Goal: Task Accomplishment & Management: Complete application form

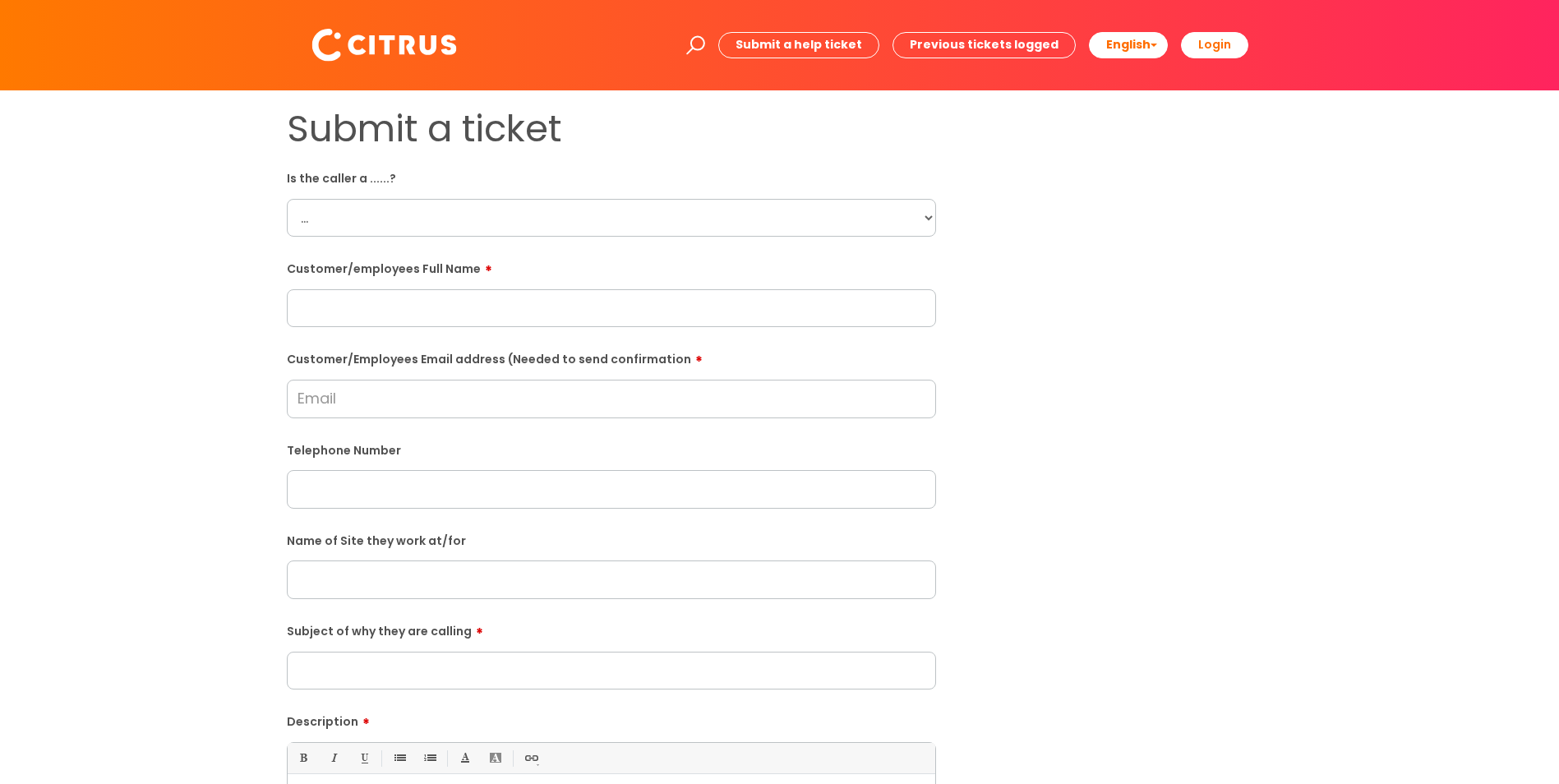
drag, startPoint x: 651, startPoint y: 190, endPoint x: 639, endPoint y: 214, distance: 26.8
click at [639, 214] on div "Is the caller a ......? ... Citrus Customer Citrus Employee [DEMOGRAPHIC_DATA] …" at bounding box center [611, 200] width 650 height 72
click at [607, 227] on select "... Citrus Customer Citrus Employee [DEMOGRAPHIC_DATA] Supplier" at bounding box center [611, 218] width 650 height 38
select select "Citrus Employee"
click at [287, 199] on select "... Citrus Customer Citrus Employee [DEMOGRAPHIC_DATA] Supplier" at bounding box center [611, 218] width 650 height 38
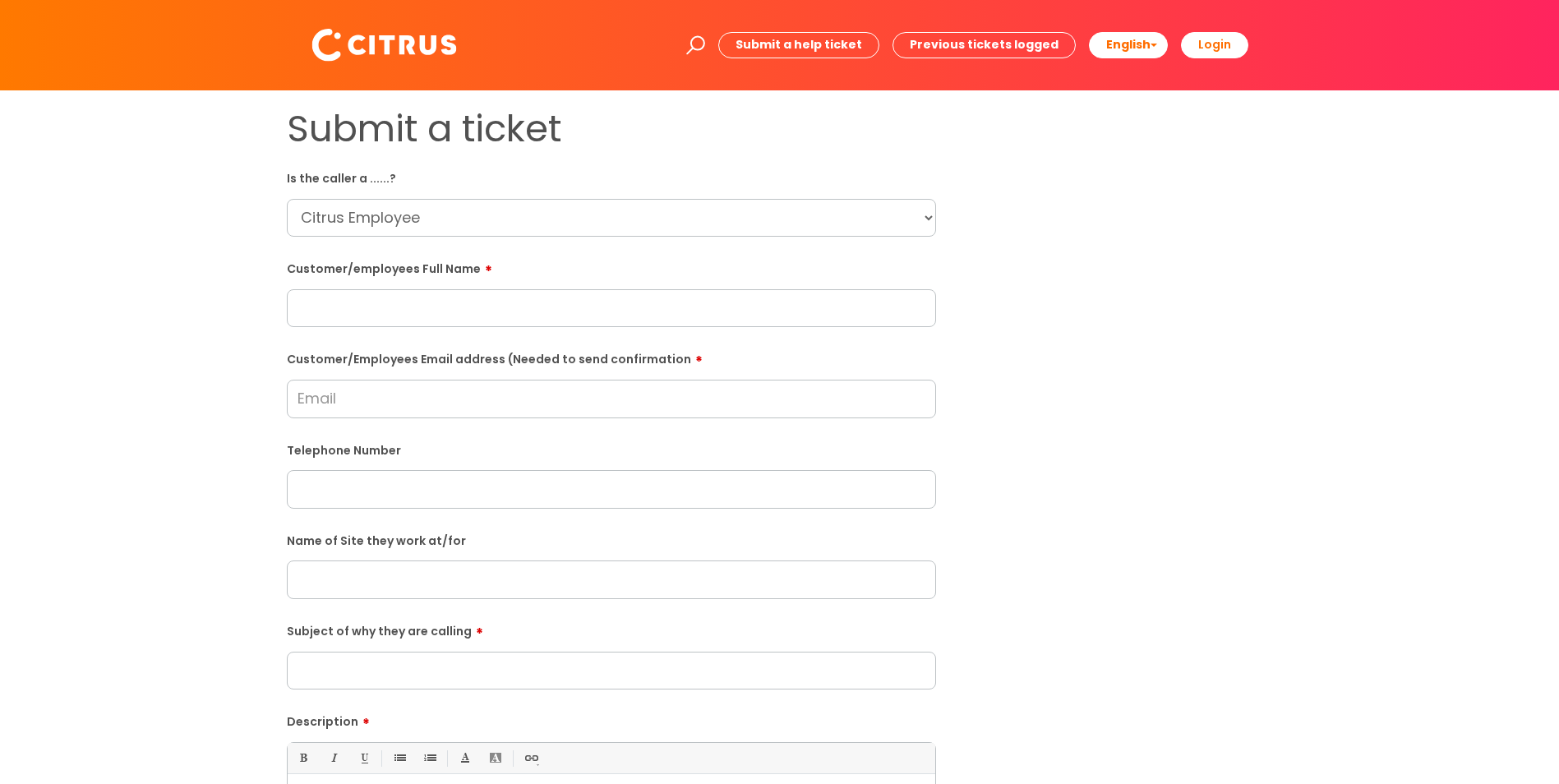
click at [439, 292] on input "text" at bounding box center [611, 308] width 650 height 38
click at [531, 311] on input "Briony" at bounding box center [611, 308] width 650 height 38
type input "[PERSON_NAME]"
click at [1178, 276] on div "Submit a ticket Is the caller a ......? ... Citrus Customer Citrus Employee [DE…" at bounding box center [779, 580] width 1010 height 946
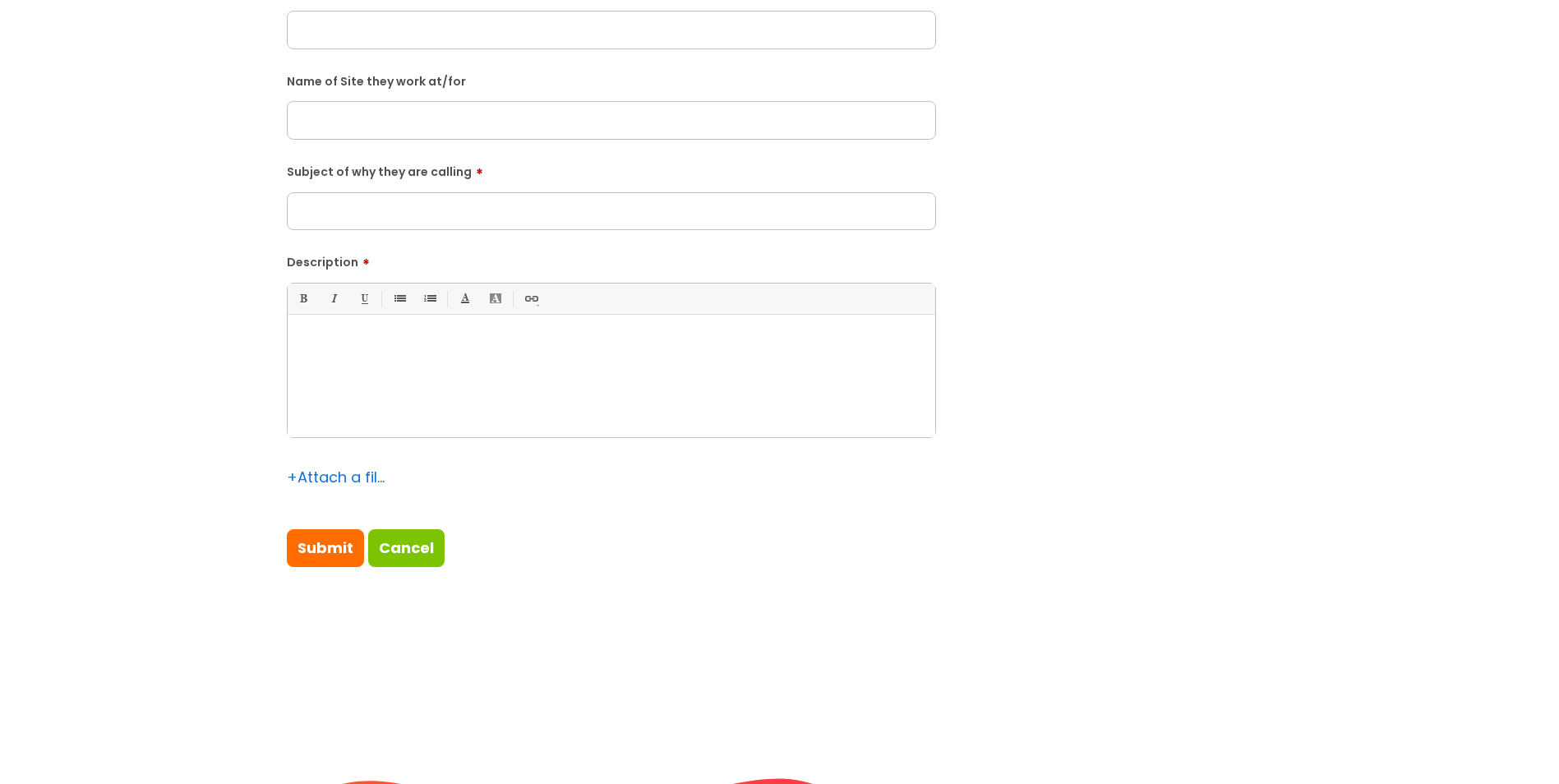
scroll to position [493, 0]
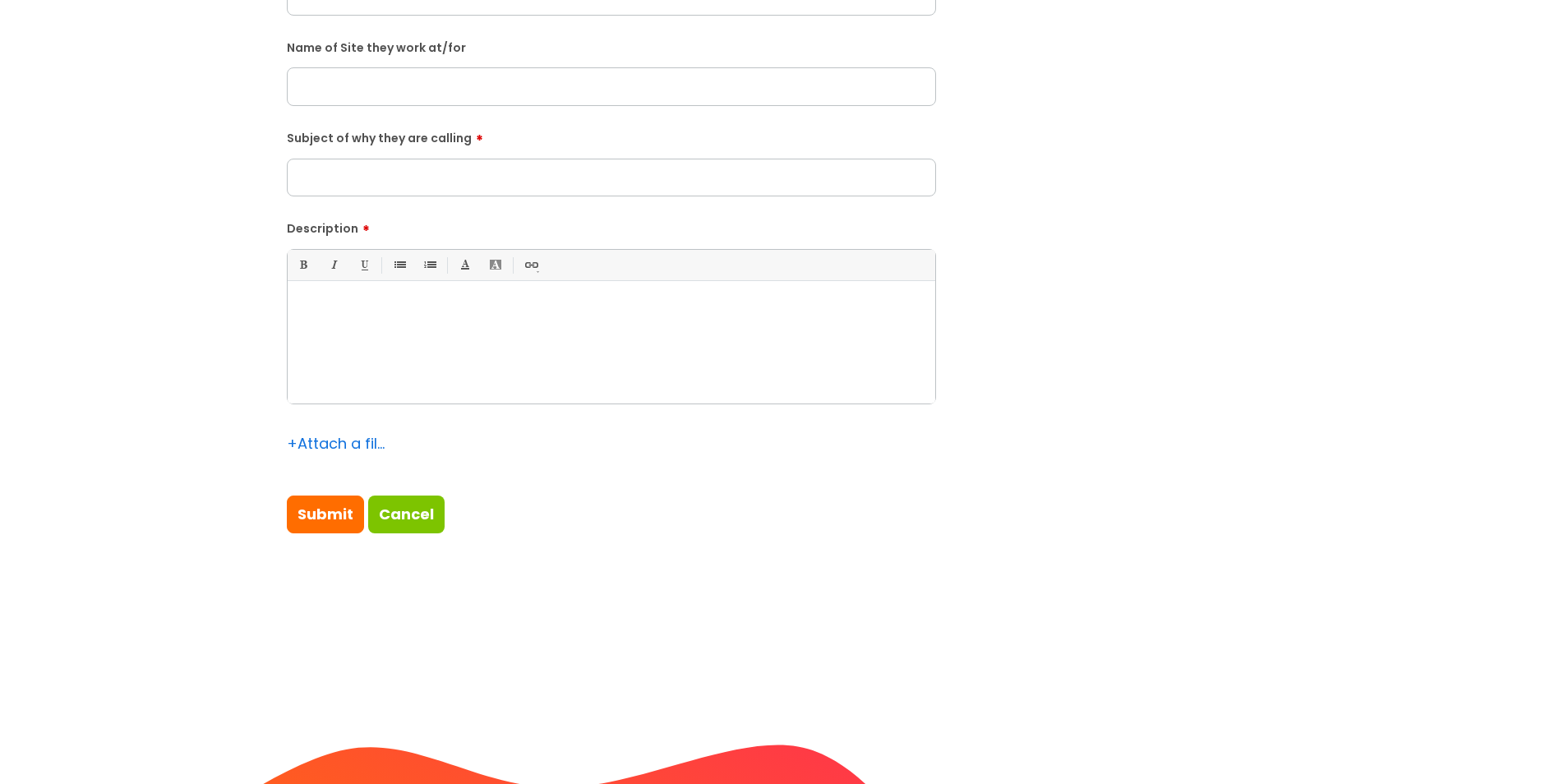
click at [529, 378] on div at bounding box center [611, 346] width 648 height 113
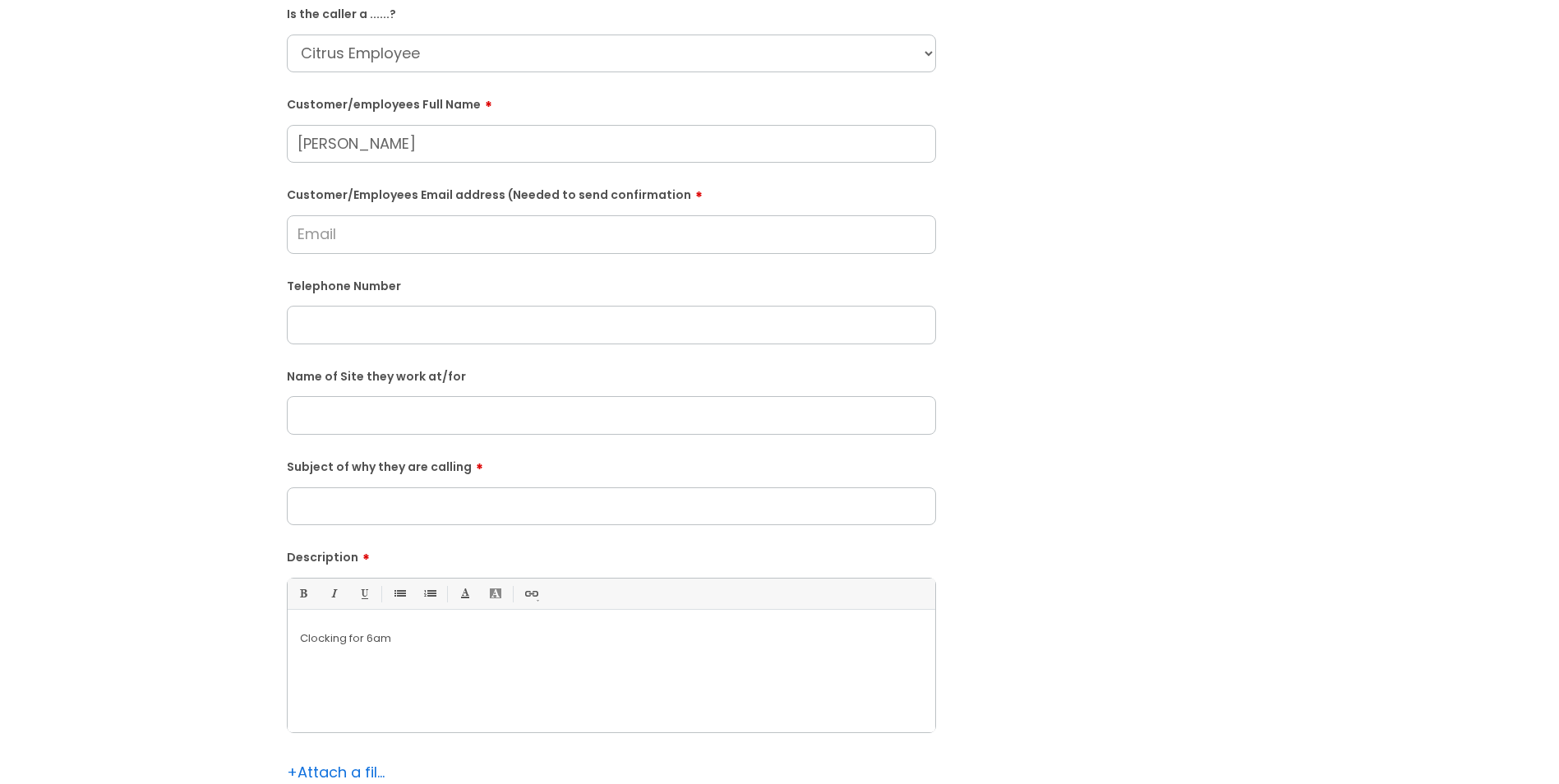
scroll to position [0, 0]
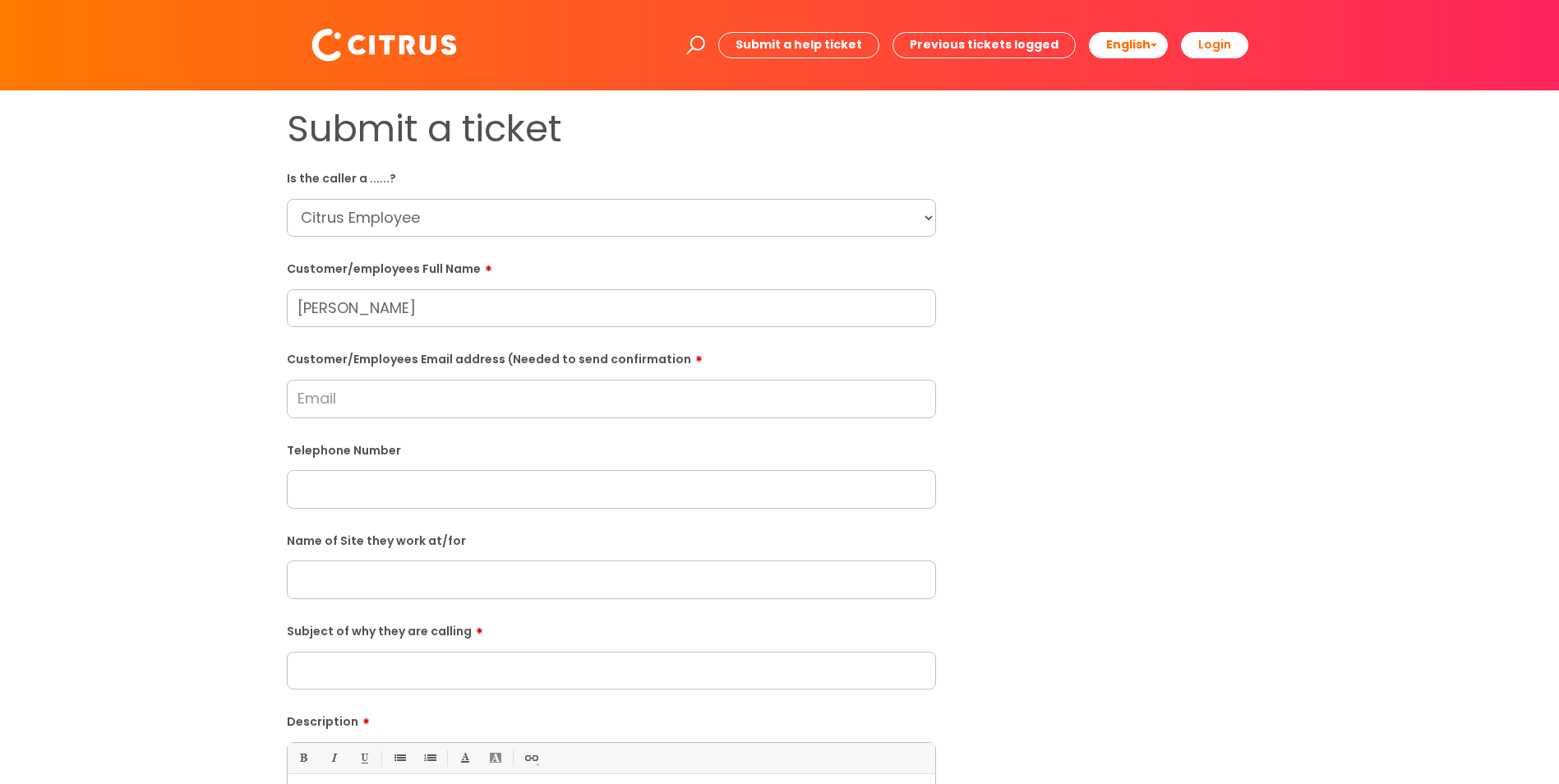
click at [565, 400] on input "Customer/Employees Email address (Needed to send confirmation" at bounding box center [611, 398] width 650 height 38
click at [519, 401] on input "Customer/Employees Email address (Needed to send confirmation" at bounding box center [611, 398] width 650 height 38
click at [491, 401] on input "Customer/Employees Email address (Needed to send confirmation" at bounding box center [611, 398] width 650 height 38
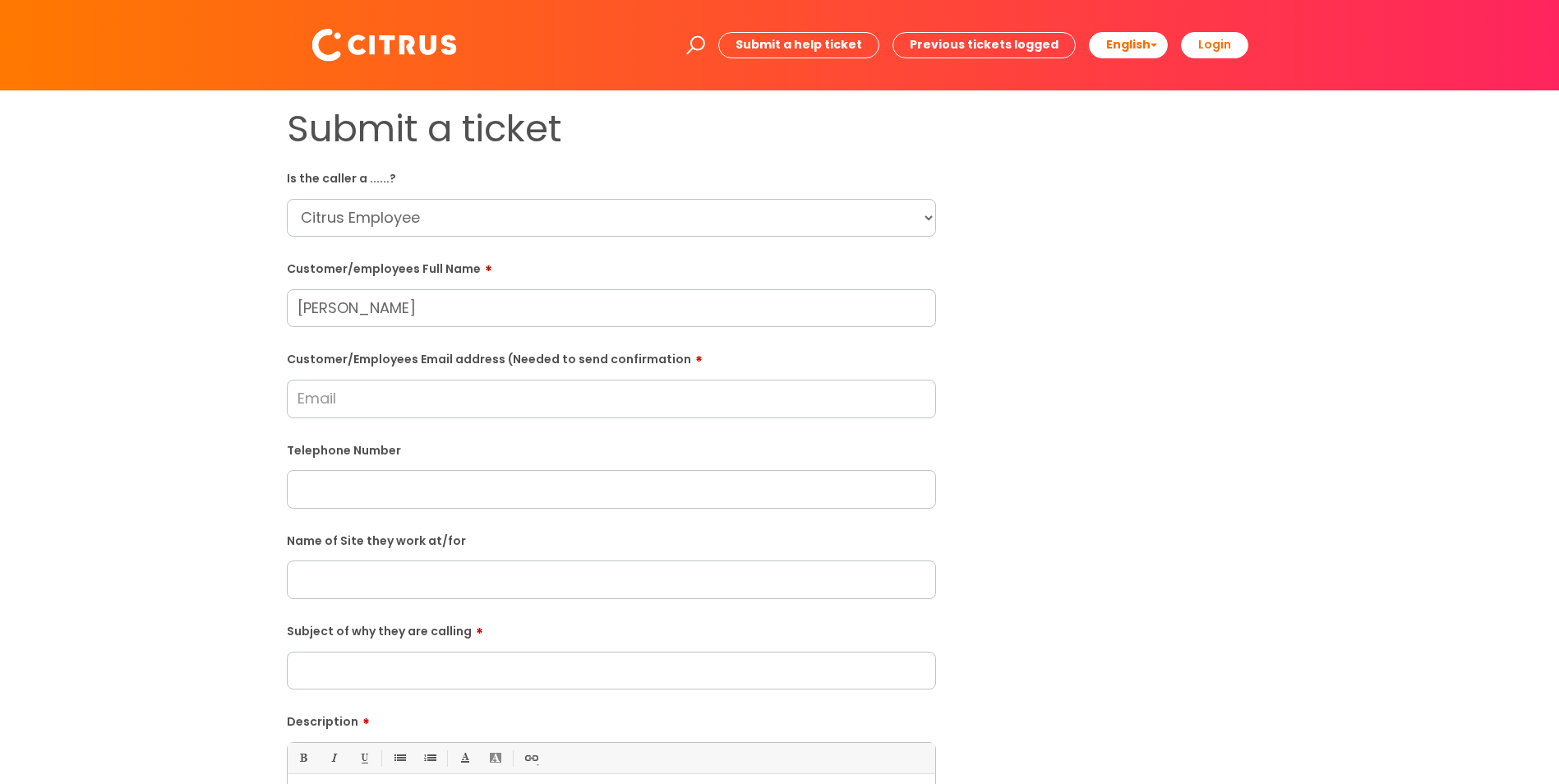
click at [491, 400] on input "Customer/Employees Email address (Needed to send confirmation" at bounding box center [611, 398] width 650 height 38
drag, startPoint x: 491, startPoint y: 400, endPoint x: 396, endPoint y: 419, distance: 96.9
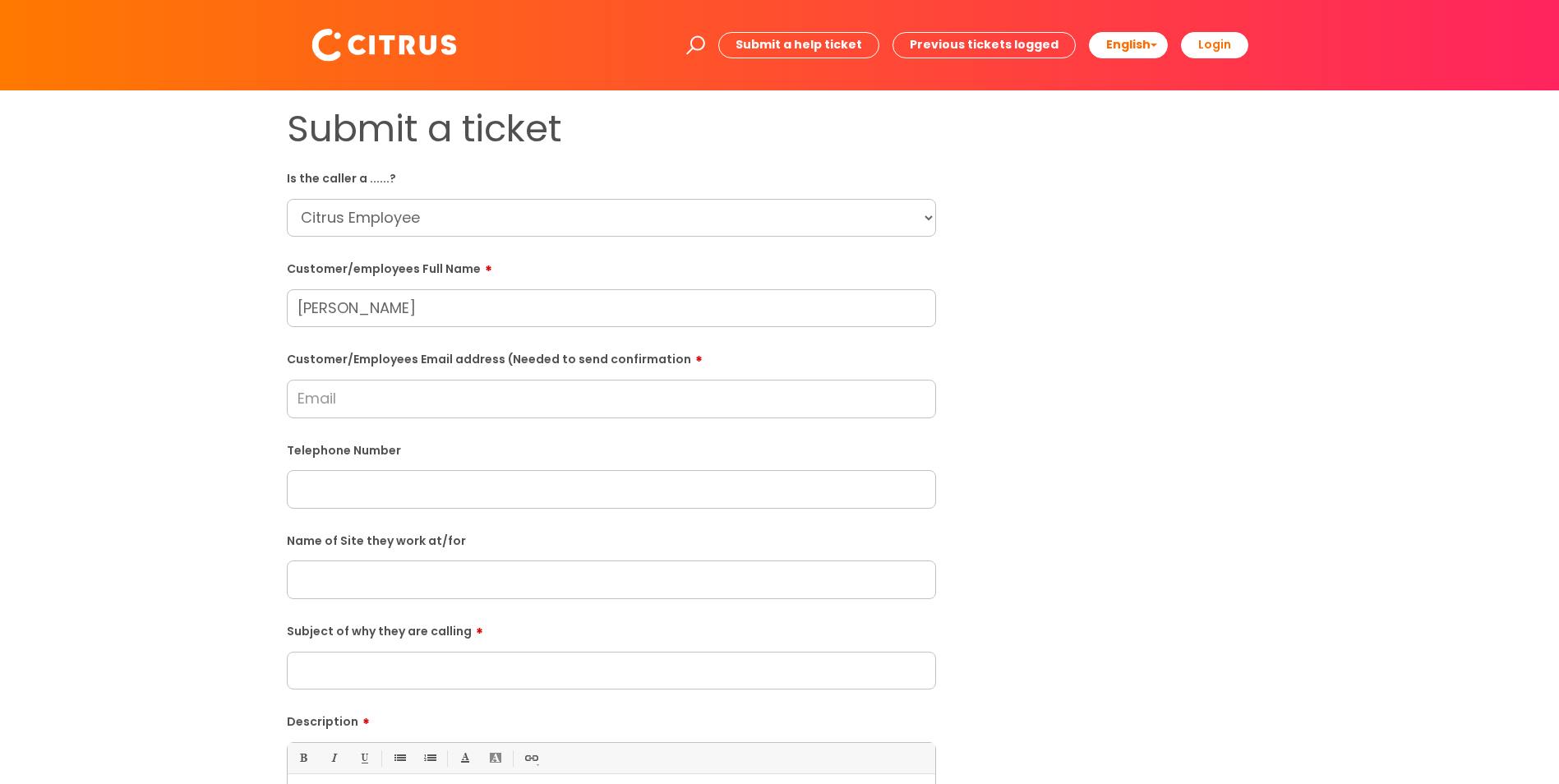
click at [480, 402] on input "Customer/Employees Email address (Needed to send confirmation" at bounding box center [611, 398] width 650 height 38
click at [395, 410] on input "Customer/Employees Email address (Needed to send confirmation" at bounding box center [611, 398] width 650 height 38
type input "[EMAIL_ADDRESS][DOMAIN_NAME]"
click at [539, 470] on div "Telephone Number" at bounding box center [611, 471] width 650 height 72
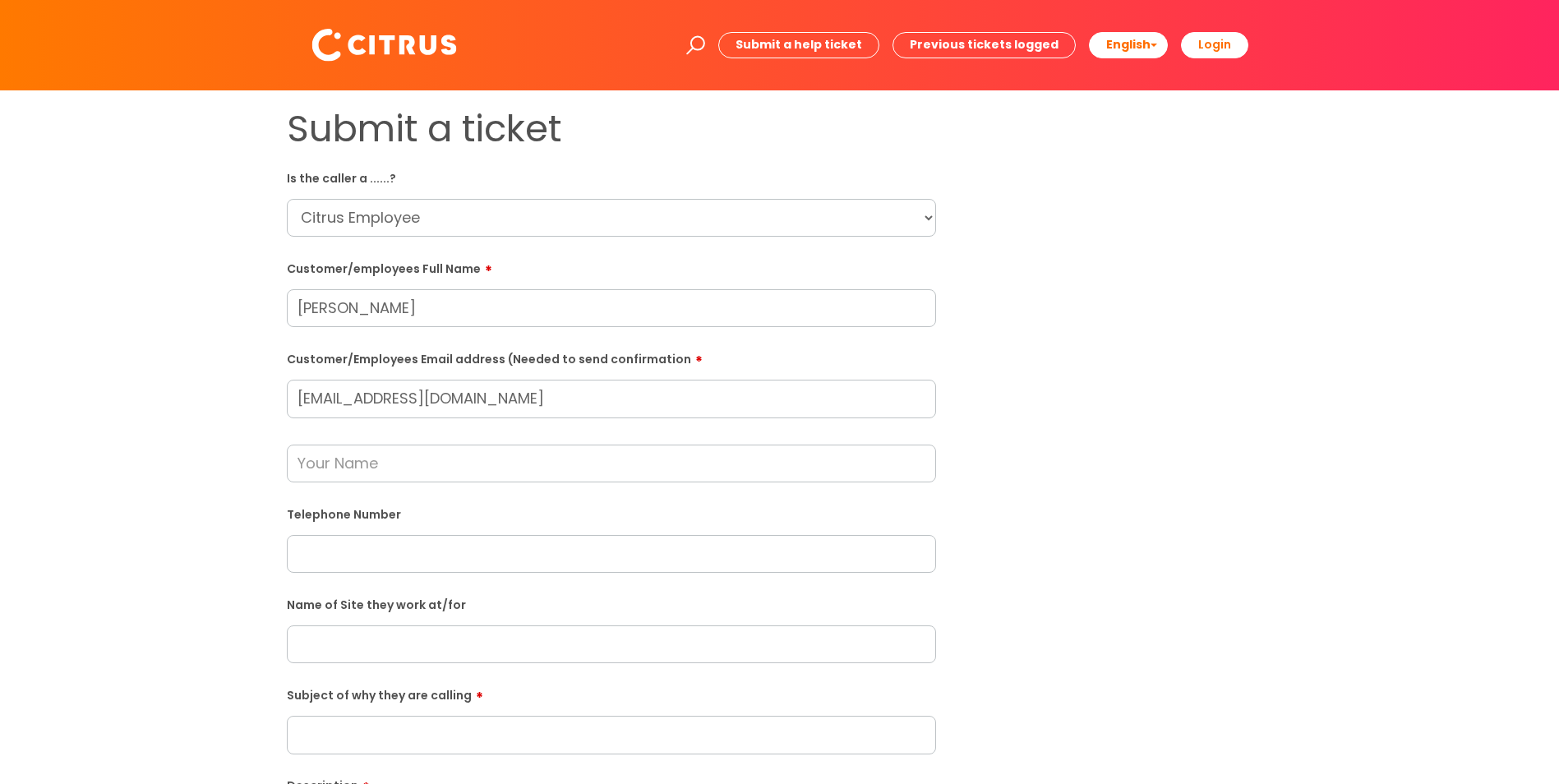
click at [432, 462] on input "text" at bounding box center [611, 463] width 650 height 38
click at [1165, 379] on div "Submit a ticket Is the caller a ......? ... Citrus Customer Citrus Employee [DE…" at bounding box center [779, 612] width 1010 height 1010
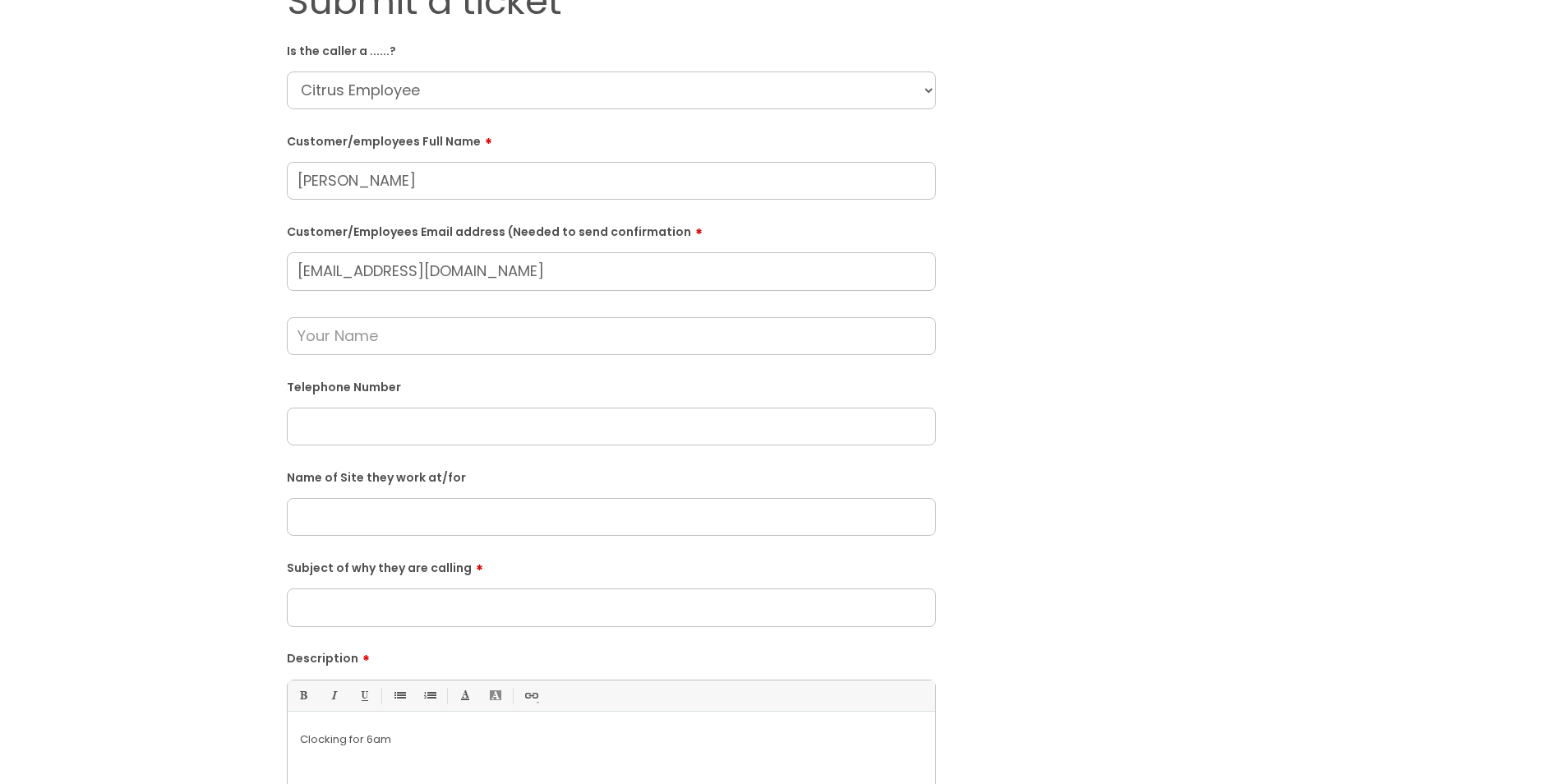
scroll to position [246, 0]
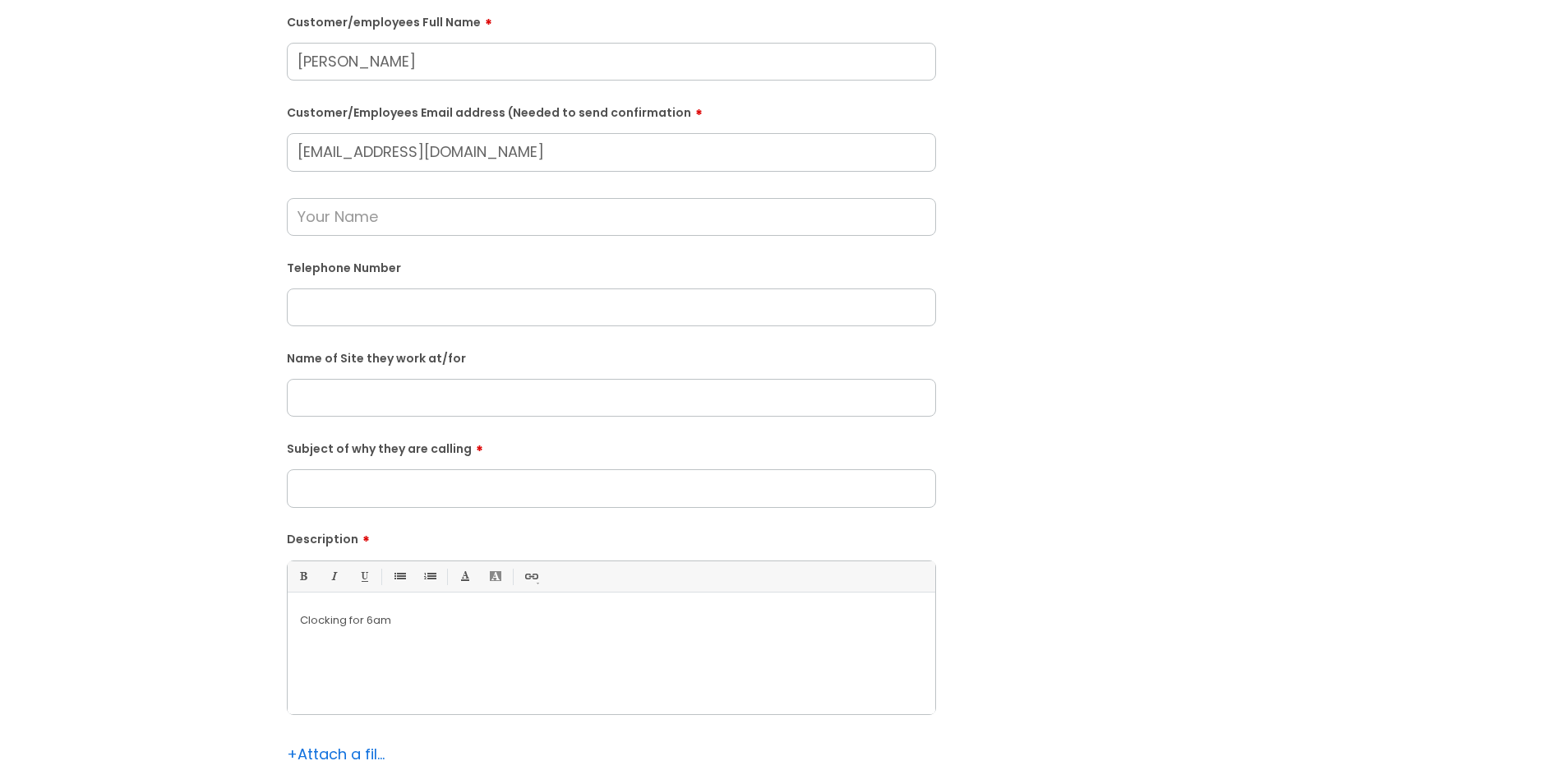
click at [473, 481] on input "Subject of why they are calling" at bounding box center [611, 488] width 650 height 38
type input "Clocking"
click at [1165, 504] on div "Submit a ticket Is the caller a ......? ... Citrus Customer Citrus Employee [DE…" at bounding box center [779, 365] width 1010 height 1010
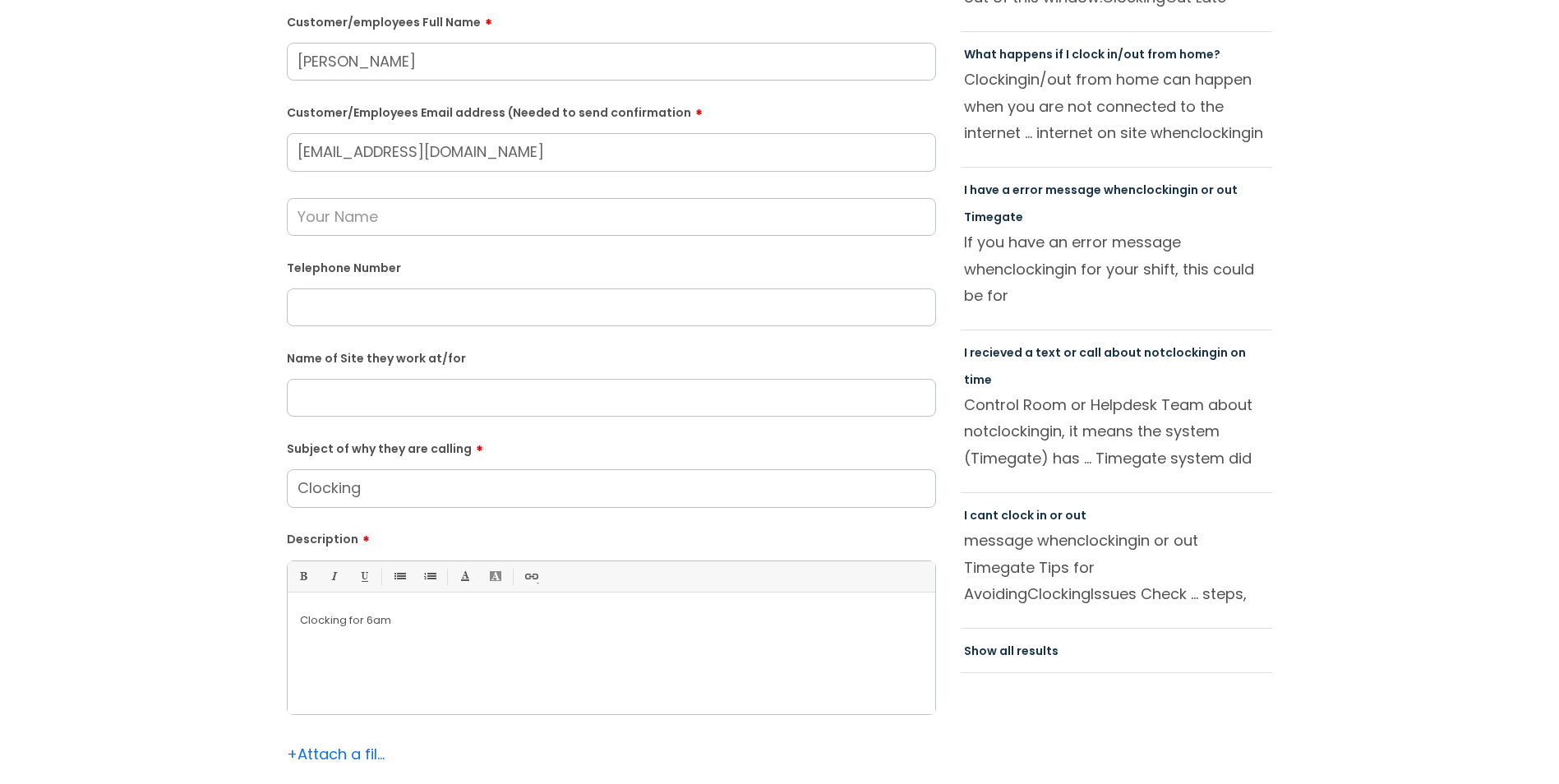
drag, startPoint x: 306, startPoint y: 663, endPoint x: 690, endPoint y: 661, distance: 384.0
click at [703, 646] on div "Clocking for 6am" at bounding box center [611, 656] width 648 height 113
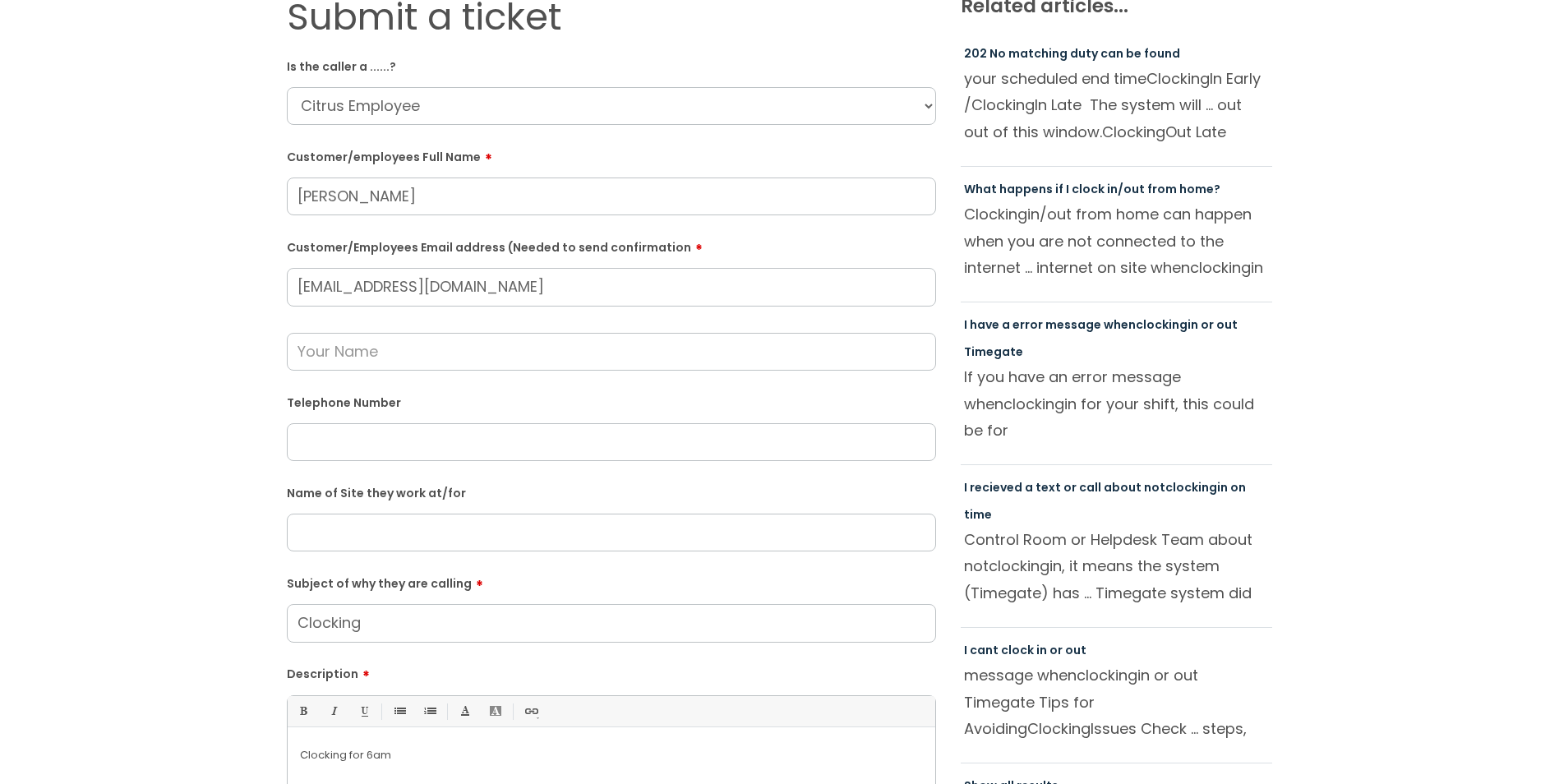
scroll to position [0, 0]
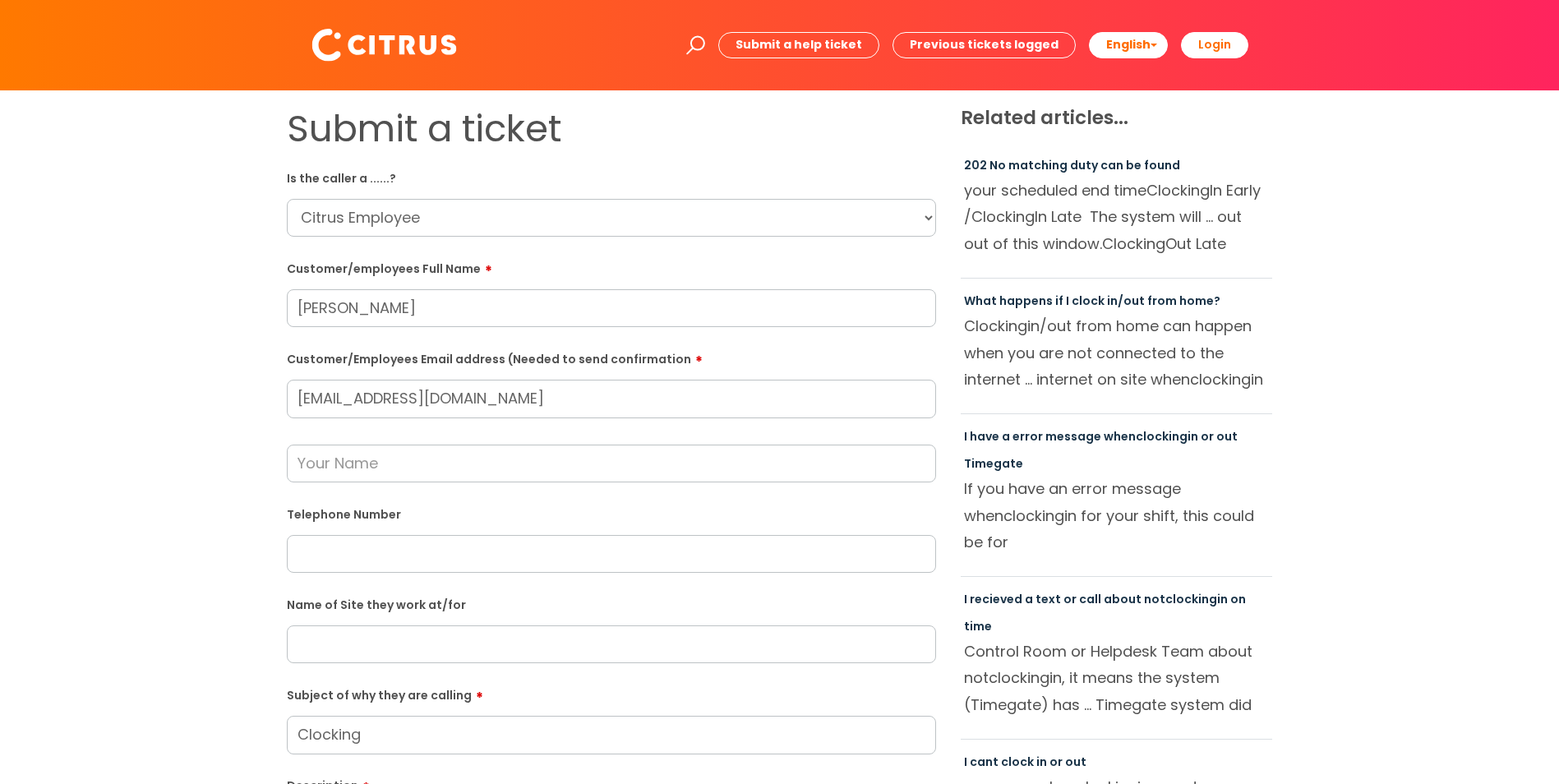
drag, startPoint x: 539, startPoint y: 409, endPoint x: 194, endPoint y: 398, distance: 345.2
click at [194, 398] on div "Submit a ticket Is the caller a ......? ... Citrus Customer Citrus Employee [DE…" at bounding box center [779, 612] width 1526 height 1010
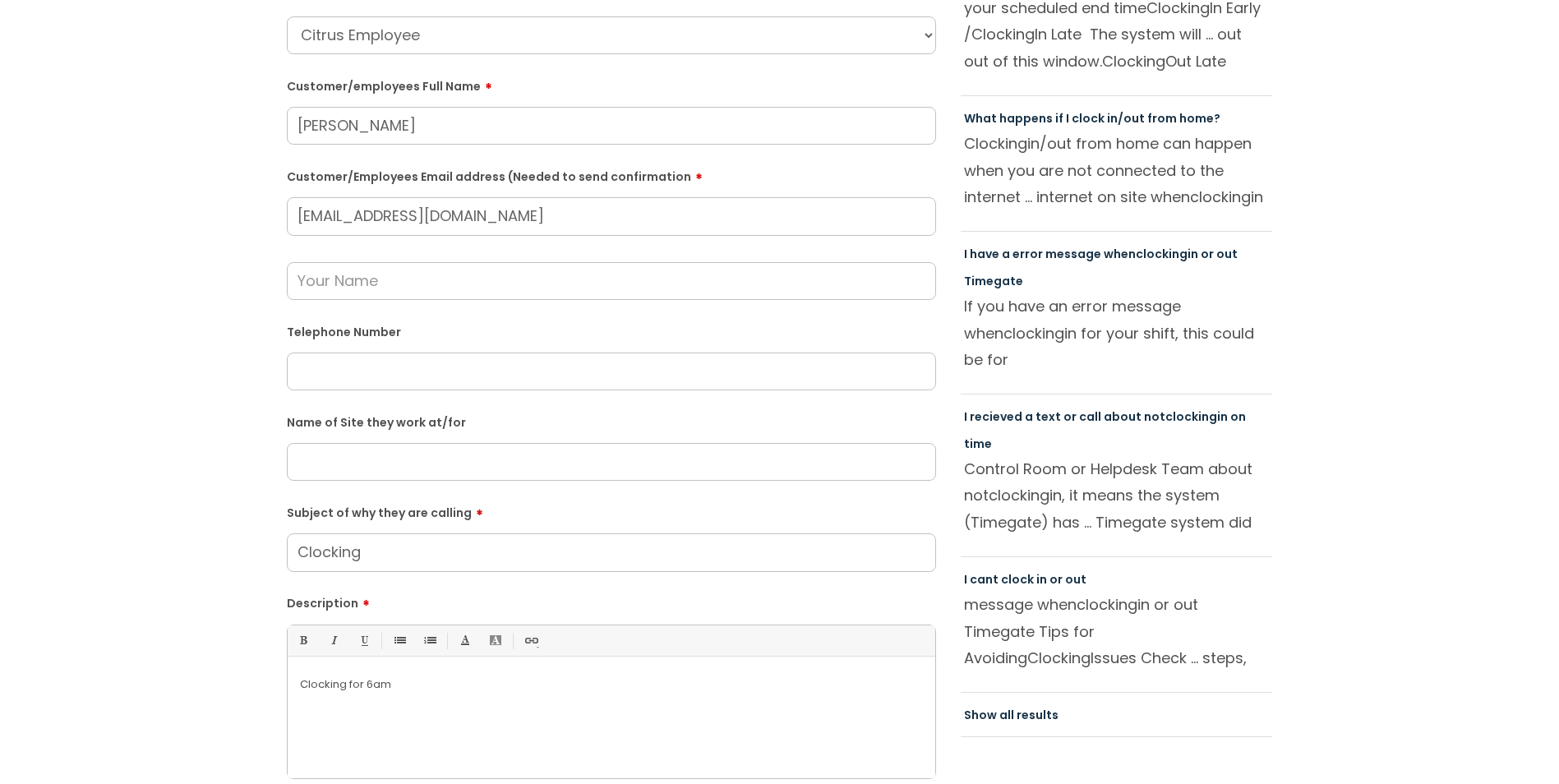
scroll to position [329, 0]
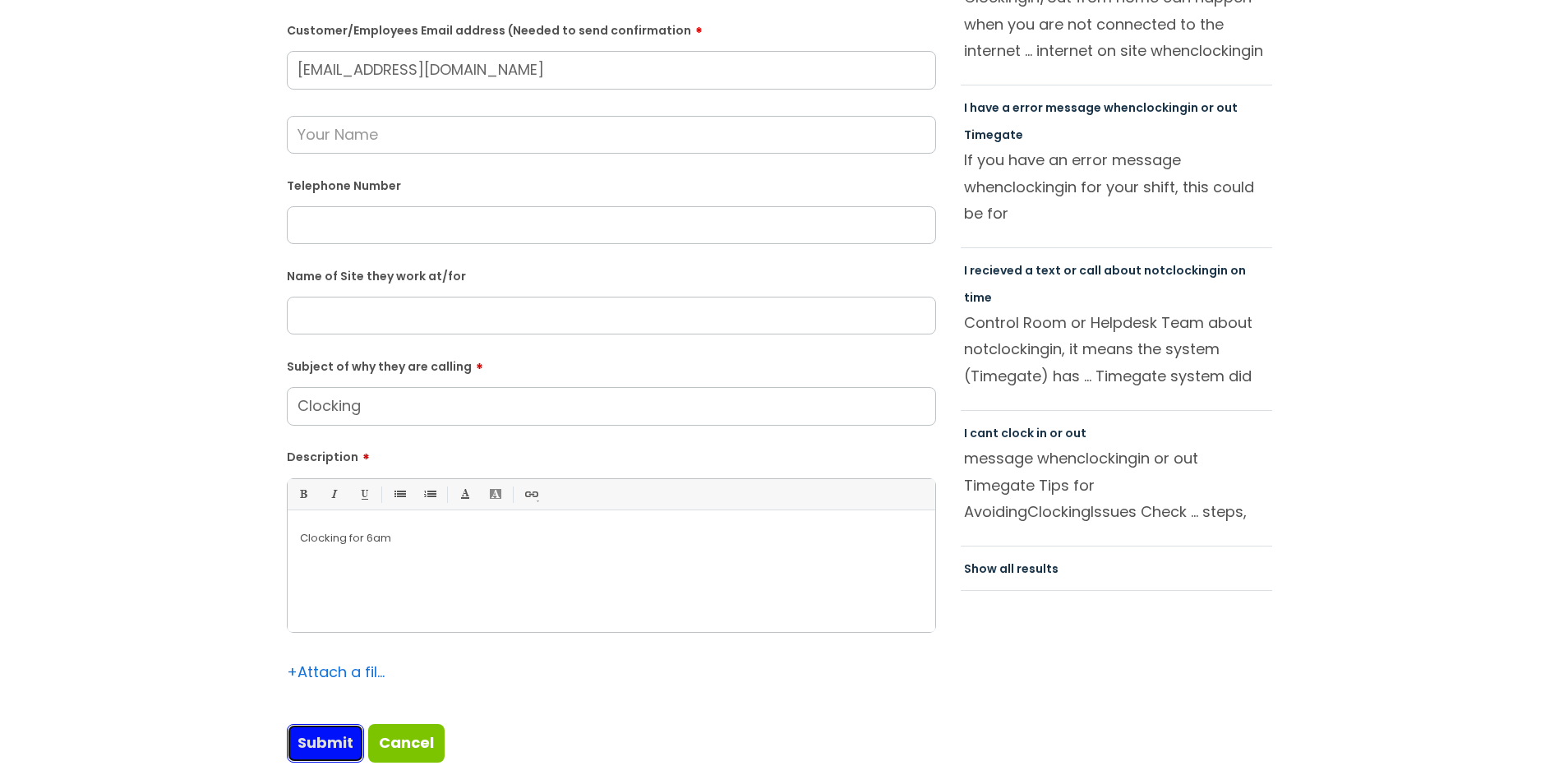
click at [305, 754] on input "Submit" at bounding box center [325, 742] width 77 height 38
type input "Please Wait..."
